Goal: Information Seeking & Learning: Learn about a topic

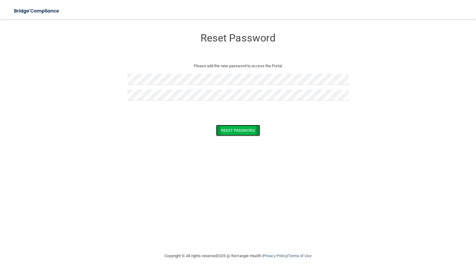
click at [224, 130] on button "Reset Password" at bounding box center [238, 130] width 44 height 11
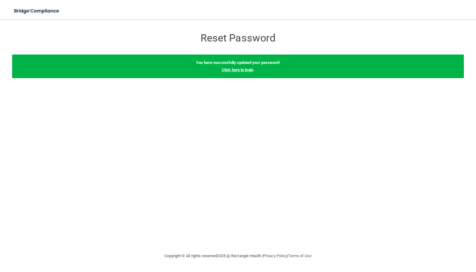
click at [238, 71] on link "Click here to login" at bounding box center [238, 70] width 32 height 5
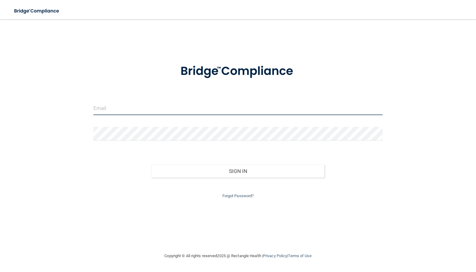
click at [112, 107] on input "email" at bounding box center [237, 109] width 289 height 14
type input "[EMAIL_ADDRESS][DOMAIN_NAME]"
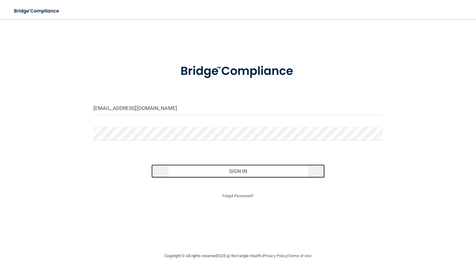
click at [209, 169] on button "Sign In" at bounding box center [237, 171] width 173 height 13
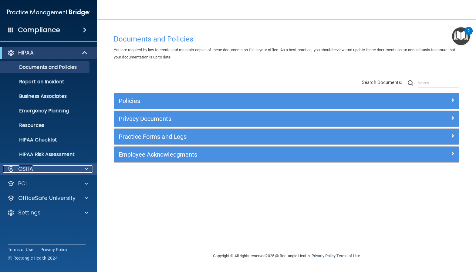
click at [68, 167] on div "OSHA" at bounding box center [40, 169] width 75 height 7
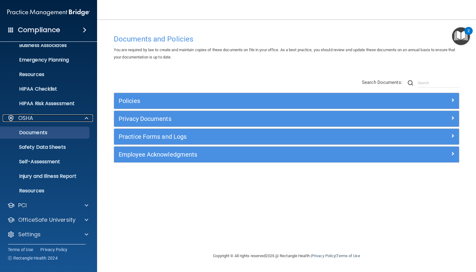
scroll to position [52, 0]
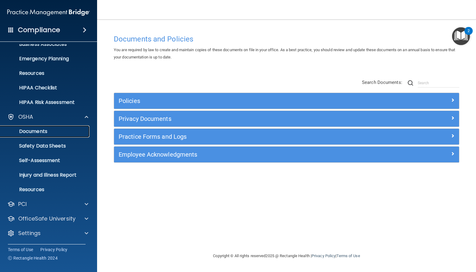
click at [39, 132] on p "Documents" at bounding box center [45, 132] width 83 height 6
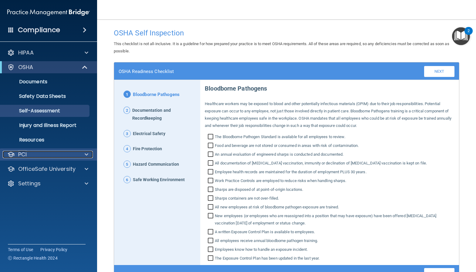
click at [27, 156] on p "PCI" at bounding box center [22, 154] width 8 height 7
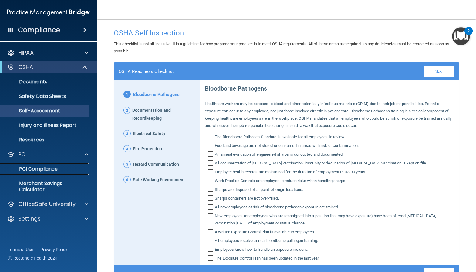
click at [36, 168] on p "PCI Compliance" at bounding box center [45, 169] width 83 height 6
click at [83, 68] on span at bounding box center [85, 67] width 5 height 7
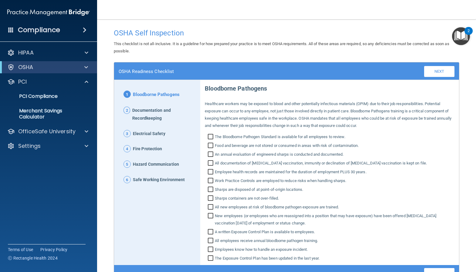
click at [86, 29] on span at bounding box center [85, 29] width 4 height 7
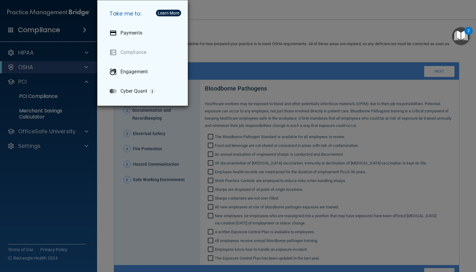
click at [84, 31] on div "Take me to: Payments Compliance Engagement Cyber Quant" at bounding box center [238, 136] width 476 height 272
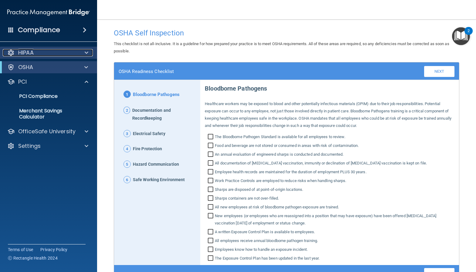
click at [78, 53] on div at bounding box center [85, 52] width 15 height 7
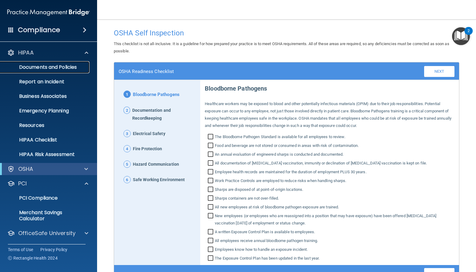
click at [70, 69] on p "Documents and Policies" at bounding box center [45, 67] width 83 height 6
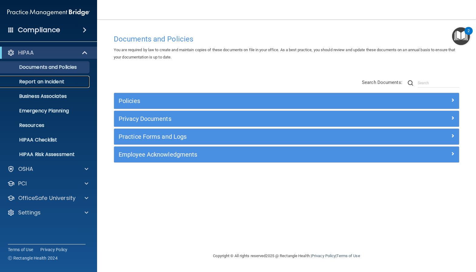
click at [62, 79] on p "Report an Incident" at bounding box center [45, 82] width 83 height 6
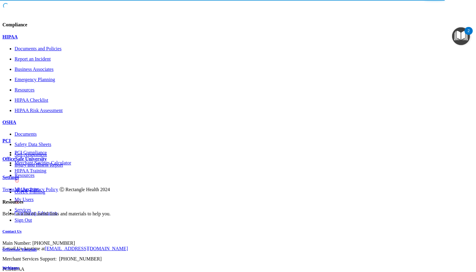
click at [50, 103] on p "HIPAA Checklist" at bounding box center [244, 100] width 459 height 5
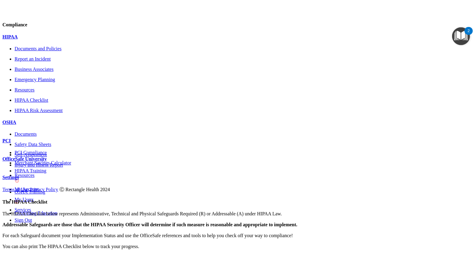
click at [81, 149] on div at bounding box center [237, 149] width 471 height 0
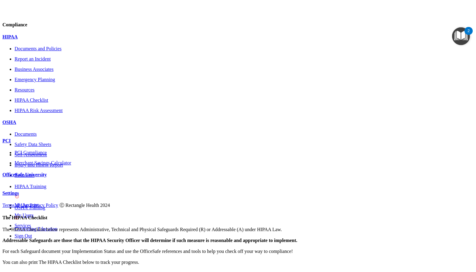
click at [46, 178] on p "OfficeSafe University" at bounding box center [237, 174] width 471 height 5
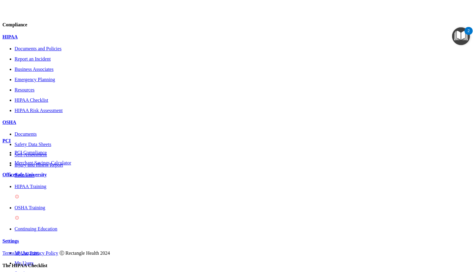
scroll to position [58, 0]
click at [62, 189] on div "HIPAA Training" at bounding box center [244, 192] width 459 height 16
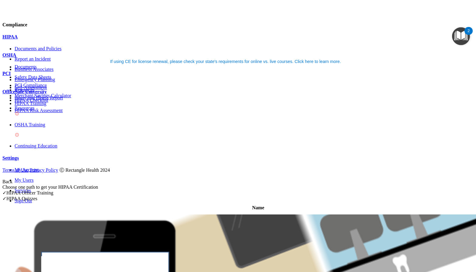
click at [43, 125] on p "OSHA Training" at bounding box center [244, 124] width 459 height 5
